Goal: Complete application form

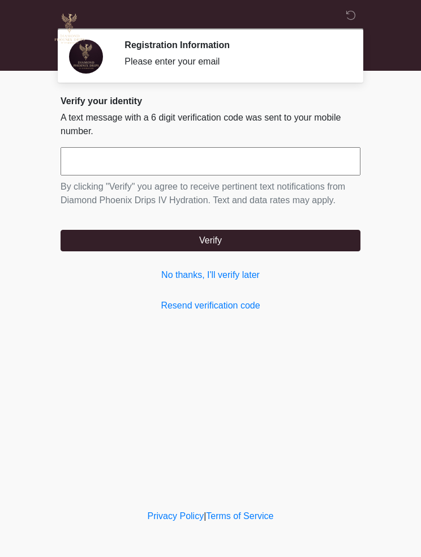
click at [89, 166] on input "text" at bounding box center [211, 161] width 300 height 28
type input "******"
click at [338, 240] on button "Verify" at bounding box center [211, 240] width 300 height 21
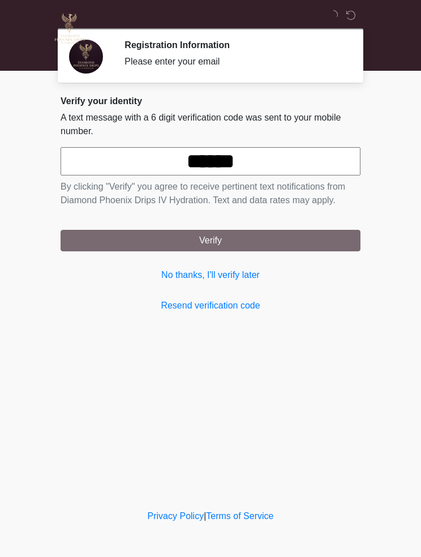
click at [326, 250] on div "‎ ‎ ‎ ‎ Registration Information Please enter your email Please connect to Wi-F…" at bounding box center [210, 253] width 339 height 484
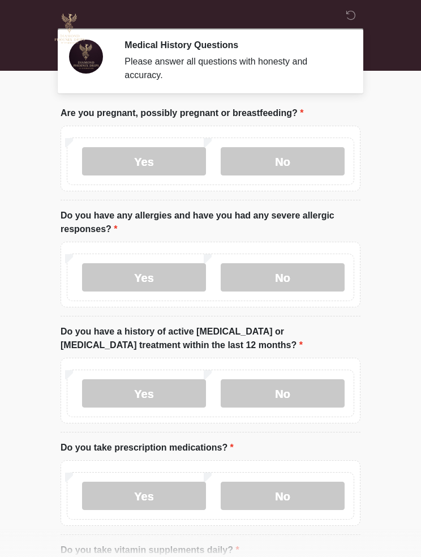
click at [266, 162] on label "No" at bounding box center [283, 161] width 124 height 28
click at [126, 277] on label "Yes" at bounding box center [144, 277] width 124 height 28
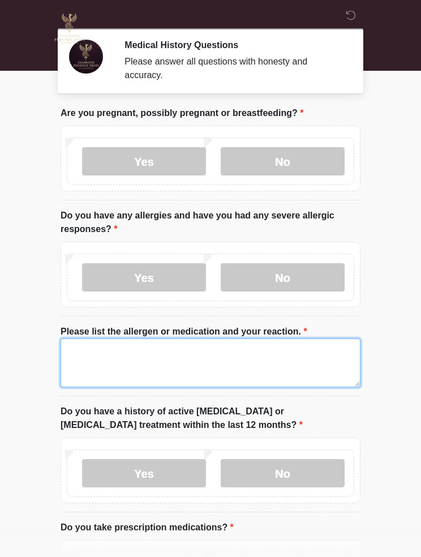
click at [103, 355] on textarea "Please list the allergen or medication and your reaction." at bounding box center [211, 362] width 300 height 49
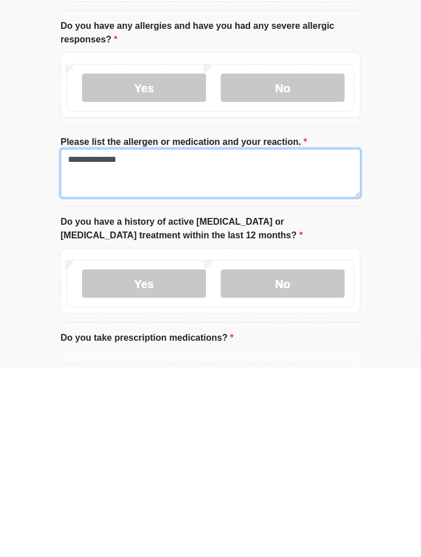
type textarea "**********"
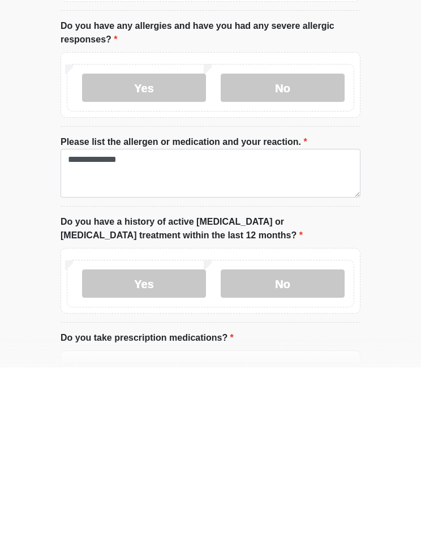
click at [264, 459] on label "No" at bounding box center [283, 473] width 124 height 28
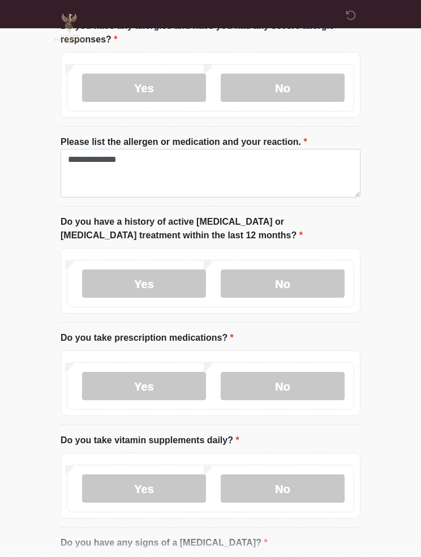
click at [128, 390] on label "Yes" at bounding box center [144, 386] width 124 height 28
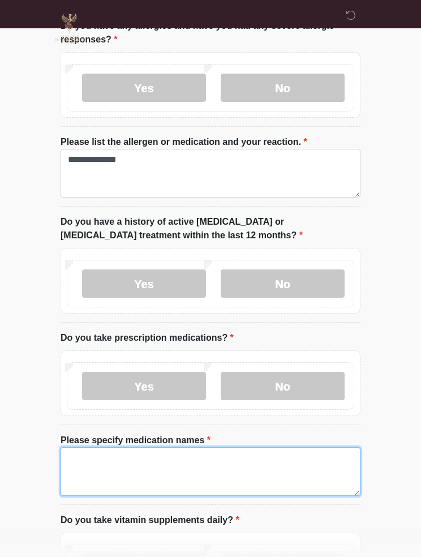
click at [105, 463] on textarea "Please specify medication names" at bounding box center [211, 471] width 300 height 49
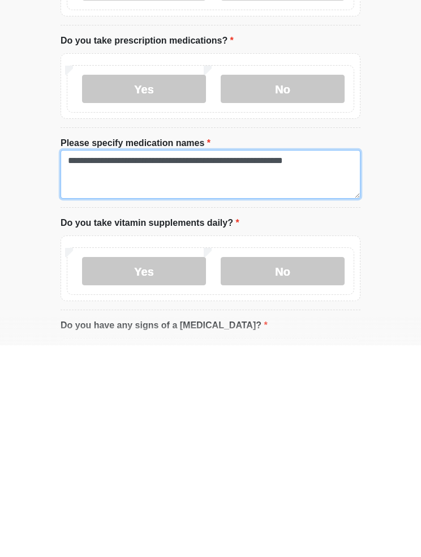
type textarea "**********"
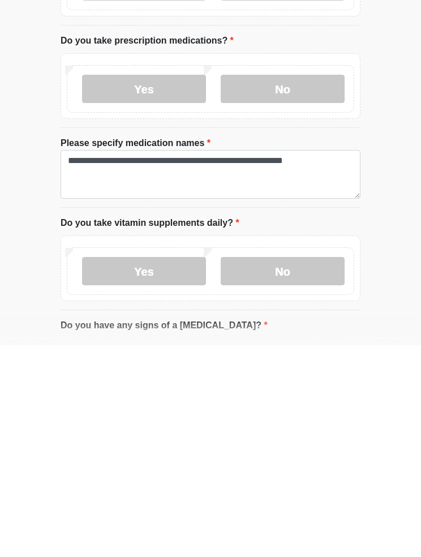
click at [130, 468] on label "Yes" at bounding box center [144, 482] width 124 height 28
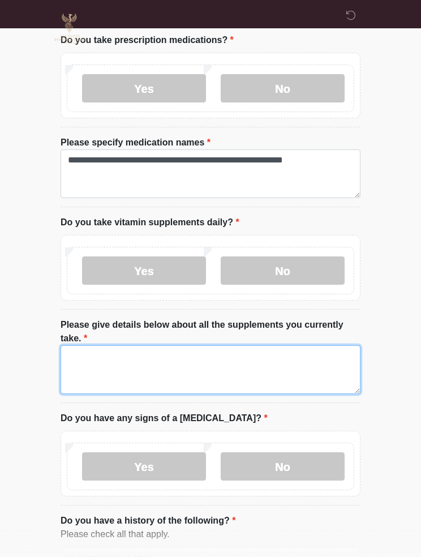
click at [118, 367] on textarea "Please give details below about all the supplements you currently take." at bounding box center [211, 369] width 300 height 49
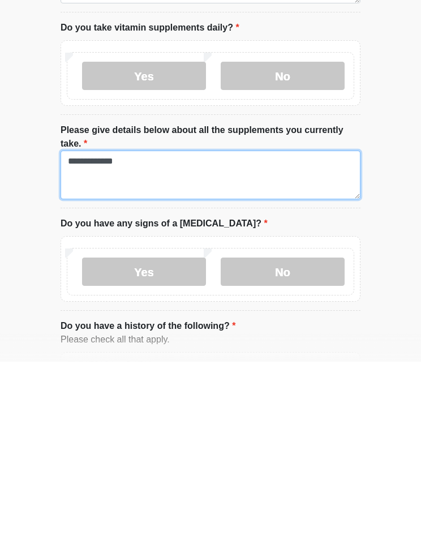
type textarea "**********"
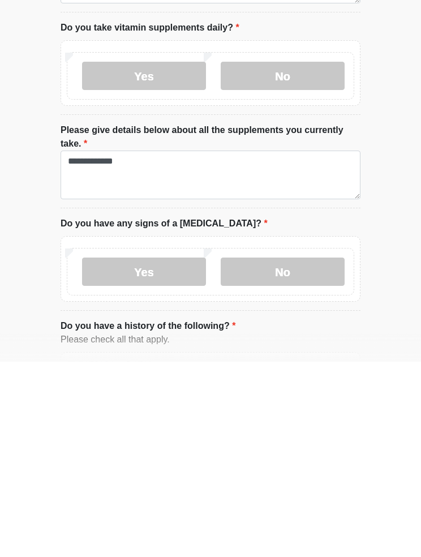
click at [251, 452] on label "No" at bounding box center [283, 466] width 124 height 28
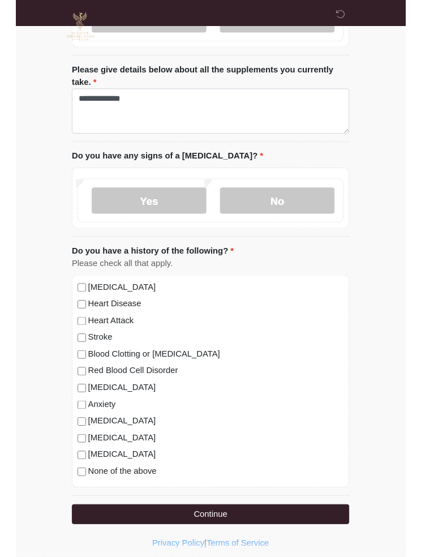
scroll to position [759, 0]
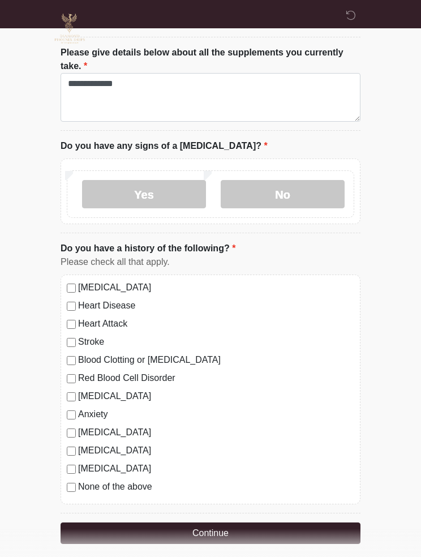
click at [69, 437] on div "[MEDICAL_DATA] Heart Disease Heart Attack Stroke Blood Clotting or [MEDICAL_DAT…" at bounding box center [211, 389] width 300 height 230
click at [149, 528] on button "Continue" at bounding box center [211, 532] width 300 height 21
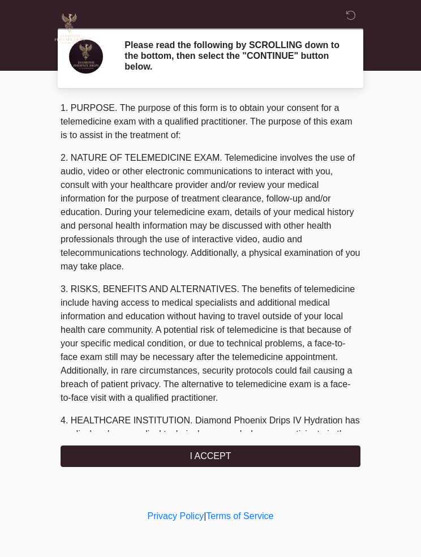
scroll to position [0, 0]
click at [157, 454] on button "I ACCEPT" at bounding box center [211, 455] width 300 height 21
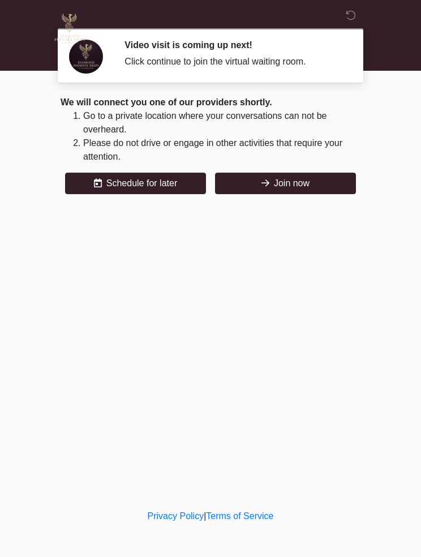
click at [320, 182] on button "Join now" at bounding box center [285, 183] width 141 height 21
